Goal: Navigation & Orientation: Go to known website

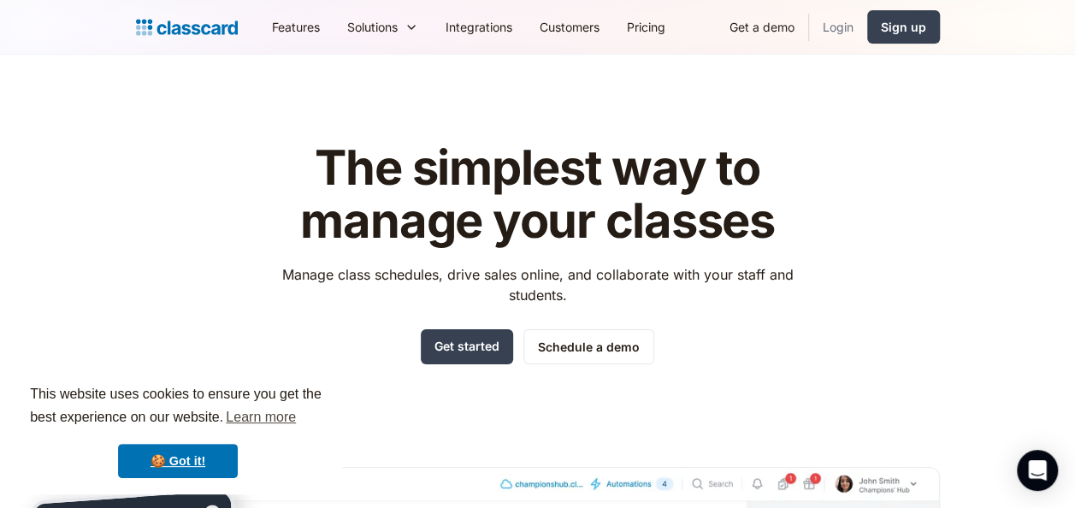
click at [843, 27] on link "Login" at bounding box center [838, 27] width 58 height 38
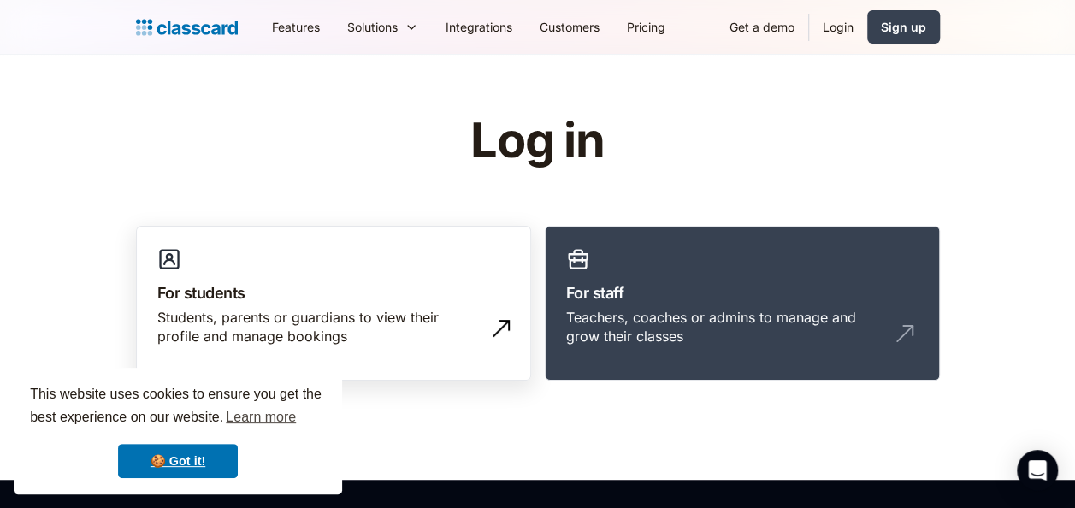
click at [489, 246] on link "For students Students, parents or guardians to view their profile and manage bo…" at bounding box center [333, 304] width 395 height 156
